Goal: Check status

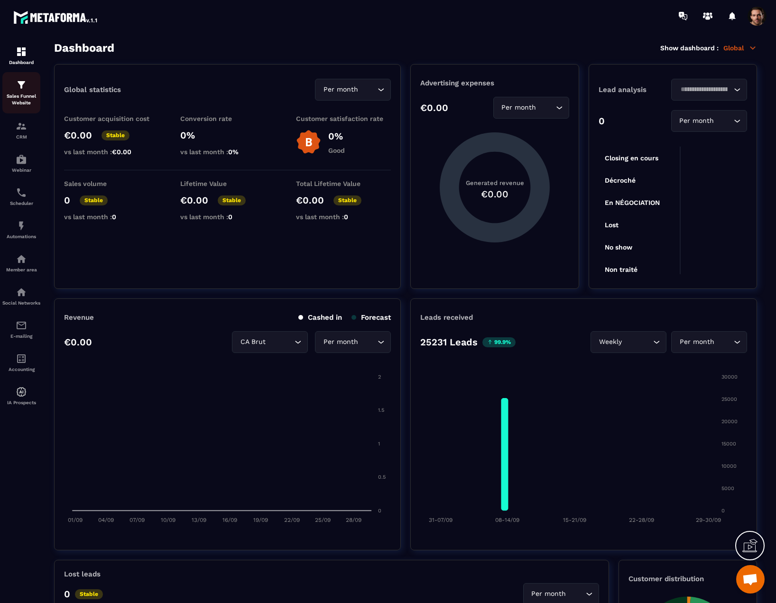
click at [24, 105] on p "Sales Funnel Website" at bounding box center [21, 99] width 38 height 13
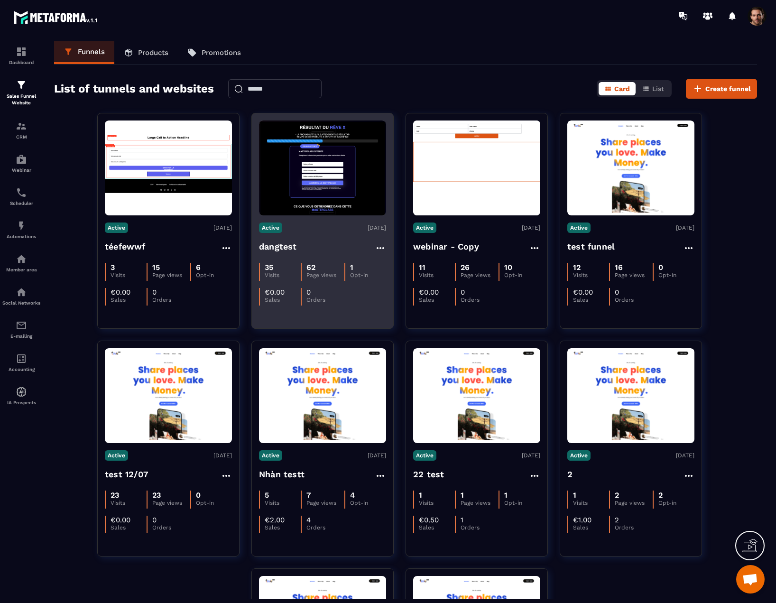
click at [303, 193] on img at bounding box center [322, 168] width 127 height 95
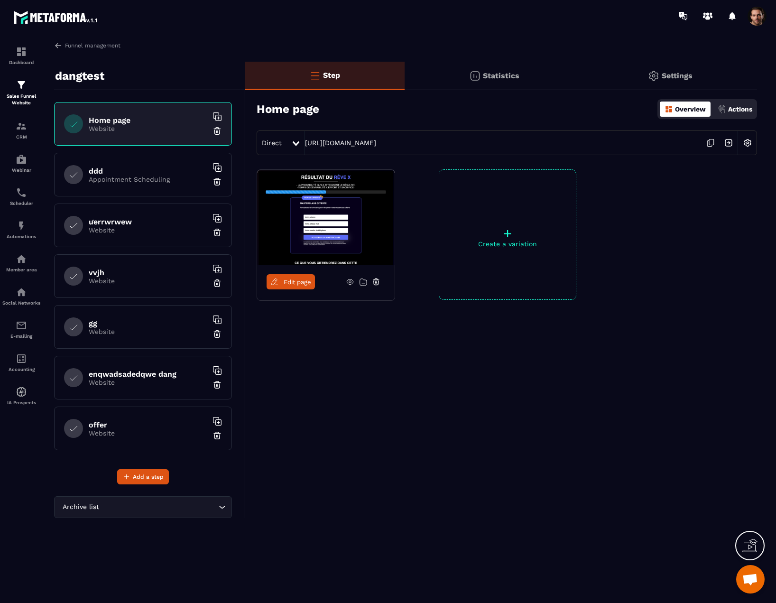
click at [487, 77] on p "Statistics" at bounding box center [501, 75] width 37 height 9
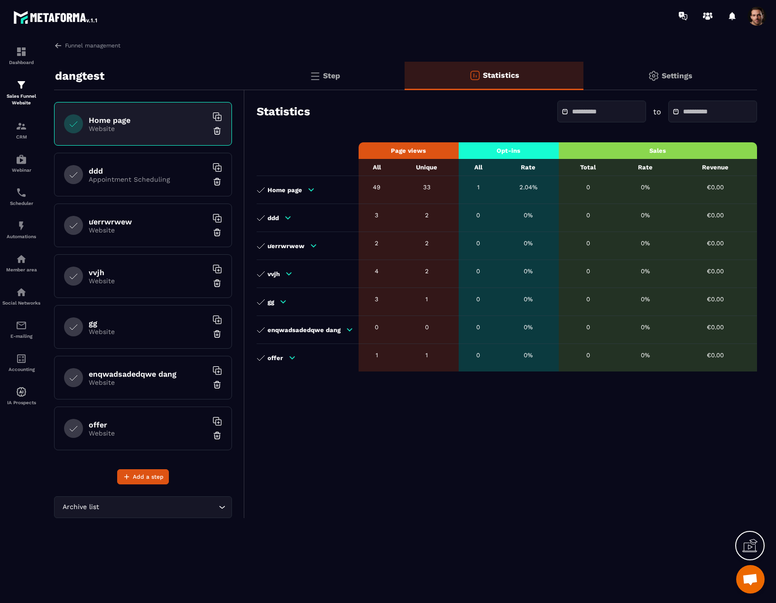
click at [360, 80] on div "Step" at bounding box center [325, 76] width 160 height 28
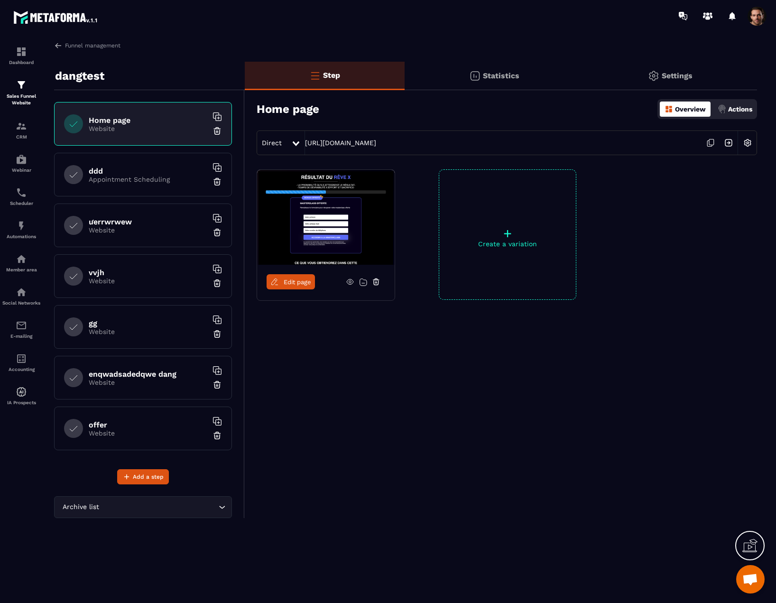
click at [710, 140] on icon at bounding box center [712, 143] width 5 height 6
click at [468, 75] on div "Statistics" at bounding box center [494, 76] width 179 height 28
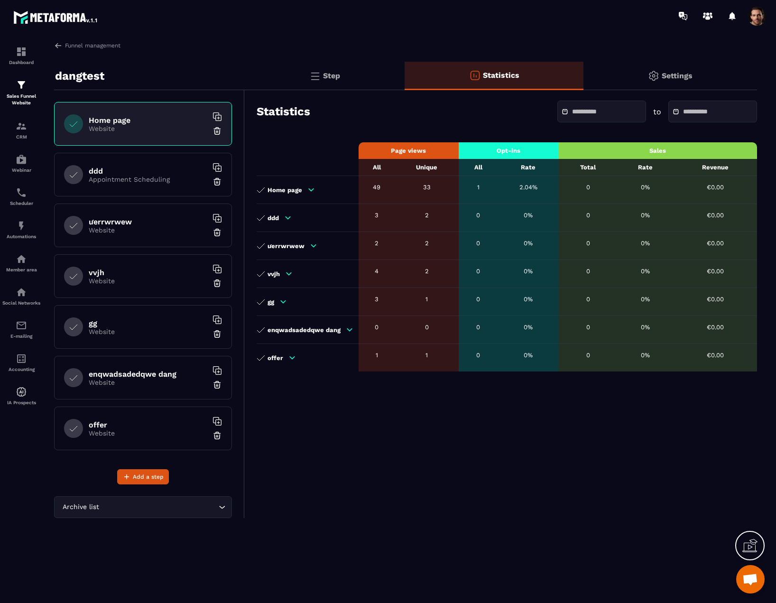
click at [333, 80] on p "Step" at bounding box center [331, 75] width 17 height 9
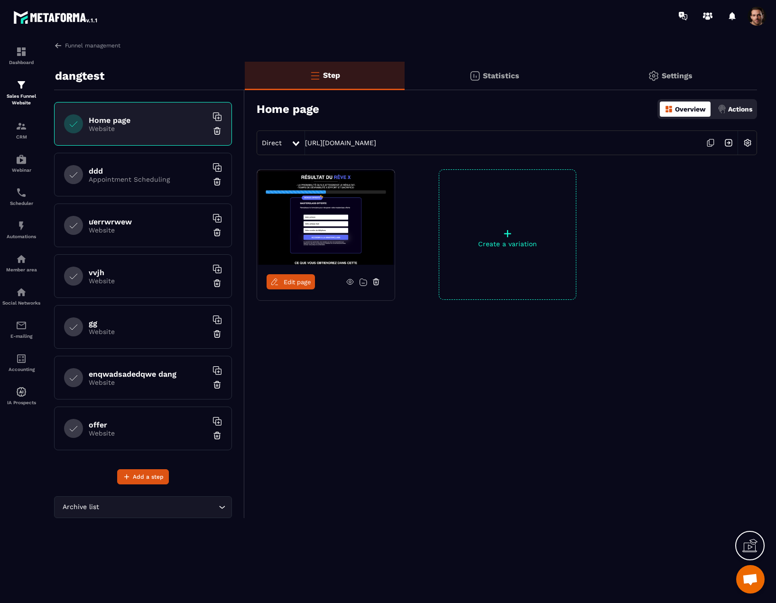
click at [503, 75] on p "Statistics" at bounding box center [501, 75] width 37 height 9
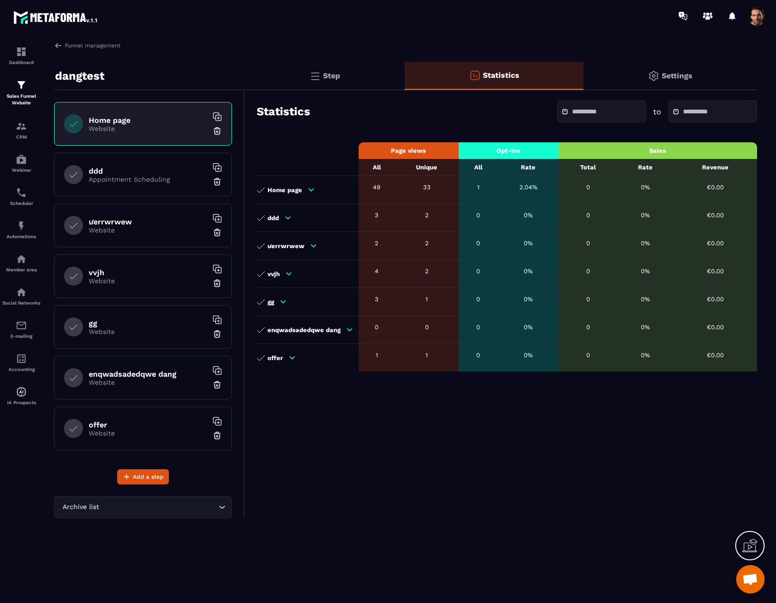
click at [352, 76] on div "Step" at bounding box center [325, 76] width 160 height 28
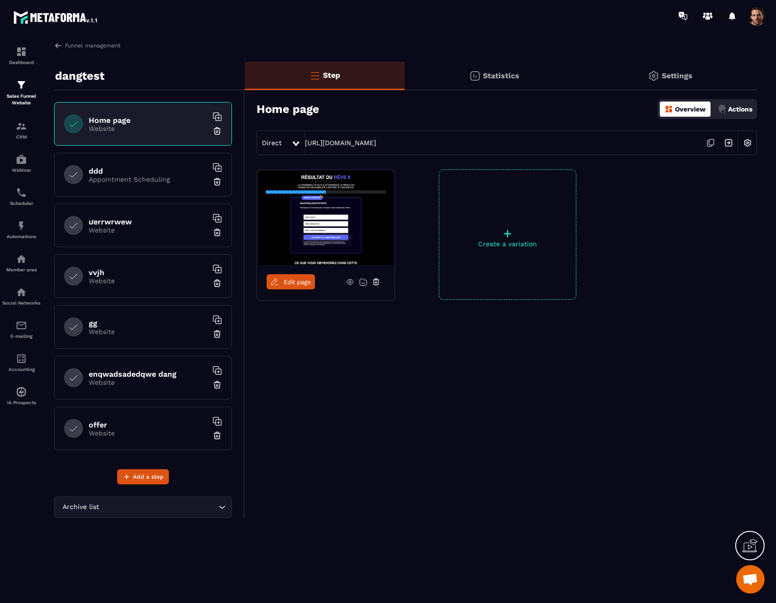
click at [451, 77] on div "Statistics" at bounding box center [494, 76] width 179 height 28
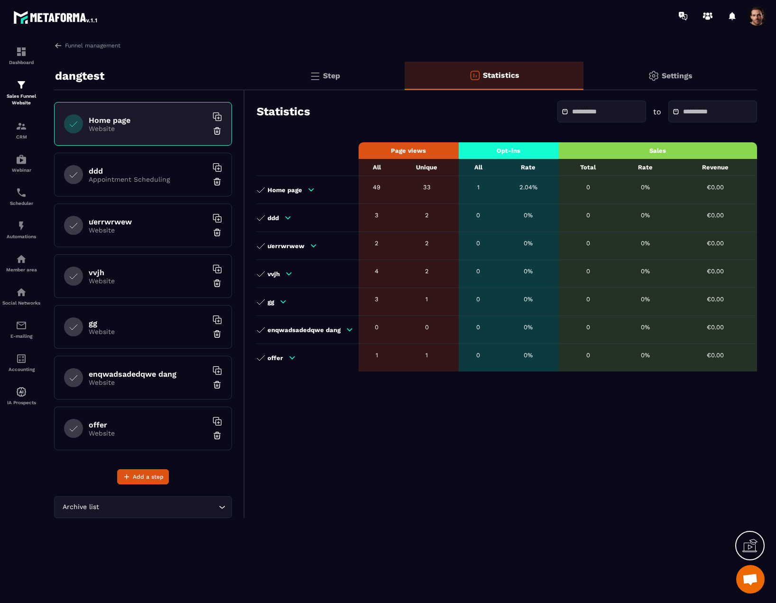
click at [363, 69] on div "Step" at bounding box center [325, 76] width 160 height 28
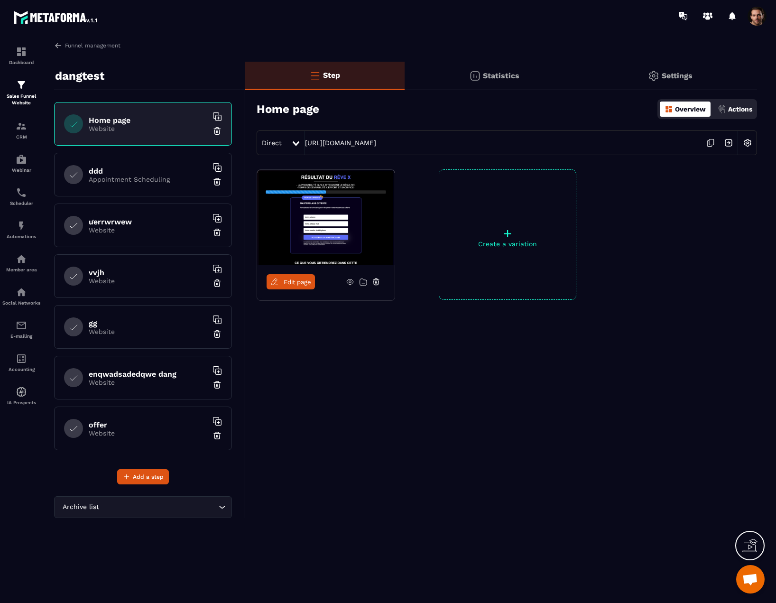
click at [433, 75] on div "Statistics" at bounding box center [494, 76] width 179 height 28
